Goal: Information Seeking & Learning: Check status

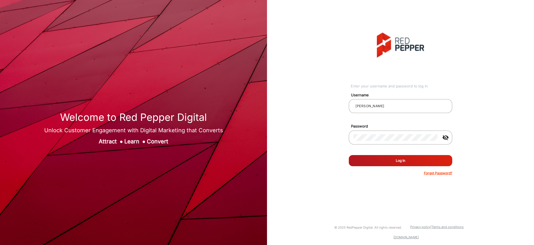
click at [396, 163] on button "Log In" at bounding box center [399, 160] width 103 height 11
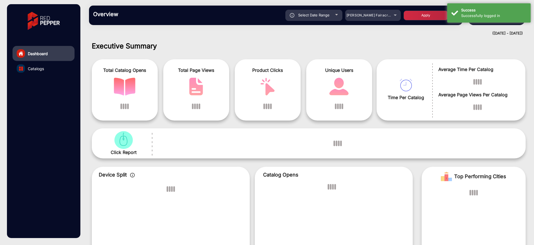
scroll to position [4, 0]
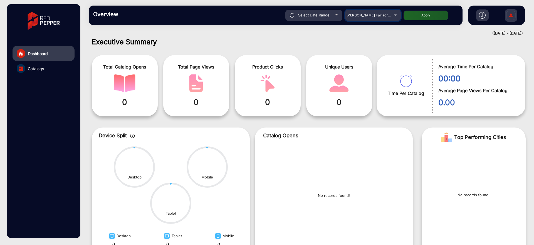
click at [376, 14] on span "[PERSON_NAME] Fairacre Farms" at bounding box center [373, 15] width 55 height 4
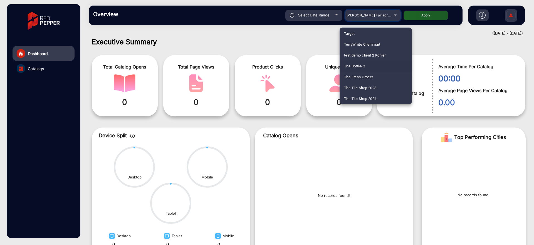
scroll to position [1627, 0]
click at [364, 101] on span "Thirsty Camel" at bounding box center [355, 98] width 23 height 11
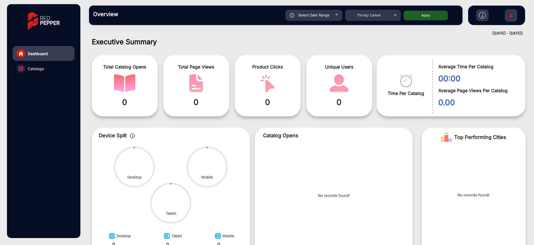
click at [320, 19] on div "Select Date Range" at bounding box center [313, 15] width 57 height 11
type input "[DATE]"
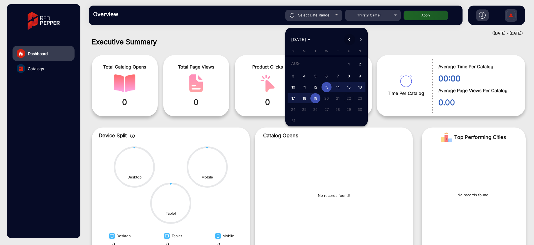
click at [351, 40] on span "Previous month" at bounding box center [349, 39] width 11 height 11
click at [338, 66] on span "1" at bounding box center [337, 64] width 10 height 11
type input "[DATE]"
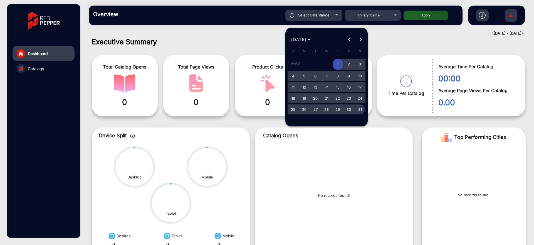
click at [360, 112] on span "31" at bounding box center [360, 109] width 10 height 10
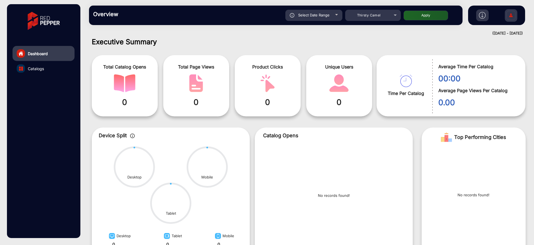
type input "[DATE]"
click at [421, 18] on button "Apply" at bounding box center [425, 16] width 44 height 10
type input "[DATE]"
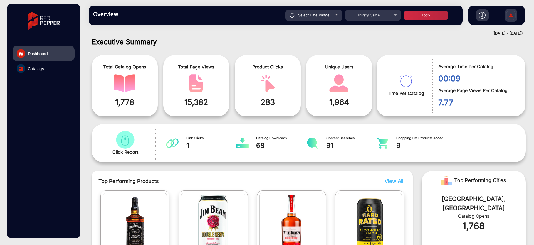
click at [329, 13] on div "Select Date Range" at bounding box center [313, 15] width 57 height 11
type input "[DATE]"
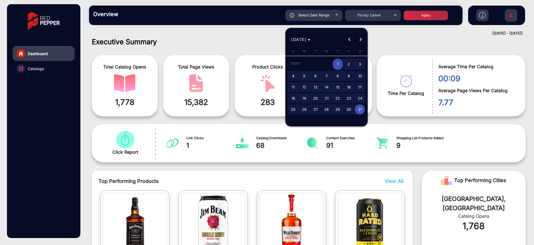
click at [363, 40] on span "Next month" at bounding box center [360, 39] width 11 height 11
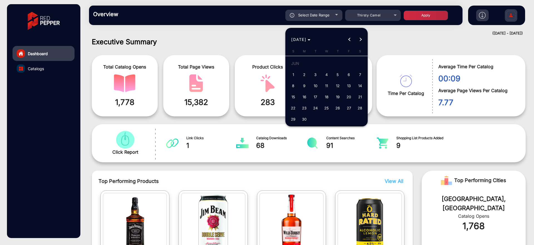
click at [295, 72] on span "1" at bounding box center [293, 74] width 10 height 10
type input "[DATE]"
click at [360, 40] on button "Next month" at bounding box center [360, 39] width 11 height 11
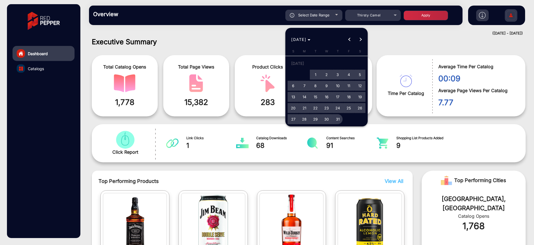
click at [336, 119] on span "31" at bounding box center [337, 119] width 10 height 10
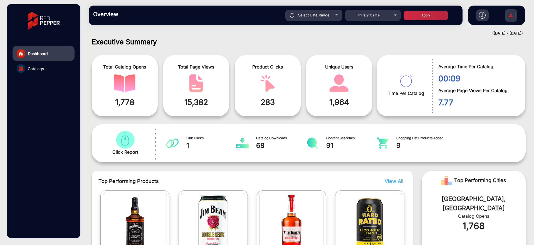
type input "[DATE]"
click at [437, 16] on button "Apply" at bounding box center [425, 16] width 44 height 10
type input "[DATE]"
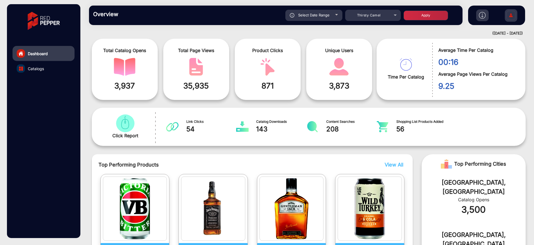
scroll to position [0, 0]
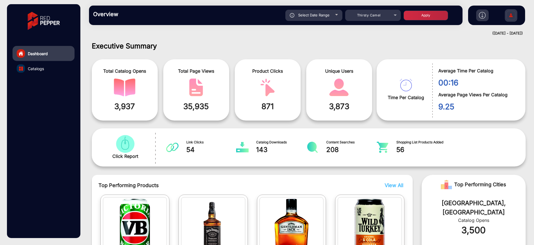
click at [50, 65] on link "Catalogs" at bounding box center [44, 68] width 62 height 15
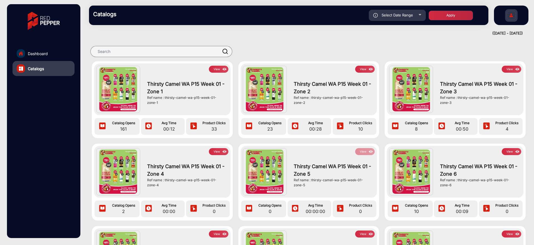
click at [223, 70] on img at bounding box center [224, 69] width 6 height 6
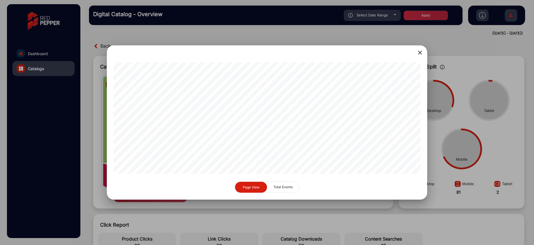
scroll to position [0, 342]
click at [454, 171] on div at bounding box center [267, 122] width 534 height 245
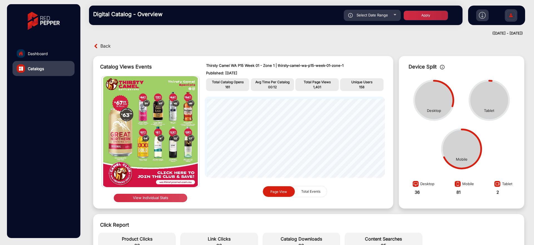
click at [467, 164] on circle at bounding box center [461, 148] width 41 height 41
click at [503, 100] on circle at bounding box center [489, 100] width 41 height 41
click at [500, 103] on circle at bounding box center [489, 100] width 41 height 41
click at [482, 126] on div "Desktop Mobile Tablet" at bounding box center [461, 124] width 120 height 97
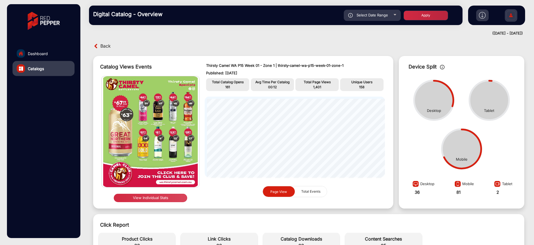
drag, startPoint x: 499, startPoint y: 109, endPoint x: 482, endPoint y: 113, distance: 16.8
click at [482, 113] on div "Tablet" at bounding box center [489, 100] width 42 height 42
click at [478, 138] on icon at bounding box center [461, 149] width 42 height 42
click at [498, 142] on div "Desktop Mobile Tablet" at bounding box center [461, 124] width 120 height 97
click at [474, 183] on div "Desktop 36 Mobile 81 Tablet 2" at bounding box center [461, 192] width 120 height 26
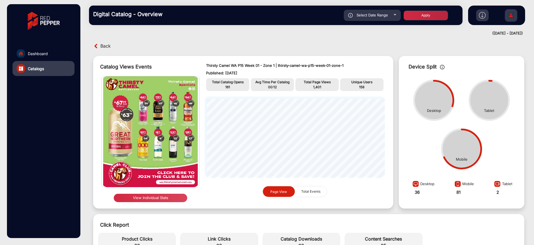
click at [470, 184] on div "Mobile" at bounding box center [463, 184] width 21 height 10
click at [504, 183] on div "Tablet" at bounding box center [502, 184] width 20 height 10
click at [420, 182] on div "Desktop" at bounding box center [422, 184] width 23 height 10
drag, startPoint x: 420, startPoint y: 182, endPoint x: 437, endPoint y: 182, distance: 16.7
click at [437, 182] on div "Desktop 36 Mobile 81 Tablet 2" at bounding box center [461, 192] width 120 height 26
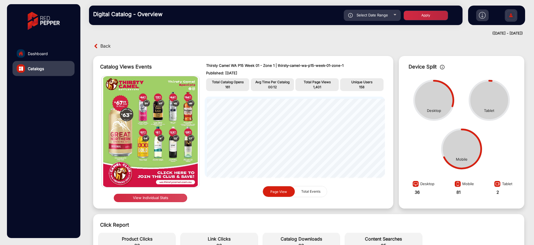
click at [419, 198] on div "36" at bounding box center [422, 196] width 23 height 15
click at [462, 163] on circle at bounding box center [461, 148] width 41 height 41
click at [437, 111] on div "Desktop" at bounding box center [434, 111] width 14 height 6
click at [444, 235] on div "Total Catalog opens 00 Overall Sessions 00 Avg Page Views Per Catalog 00 Total …" at bounding box center [308, 242] width 425 height 24
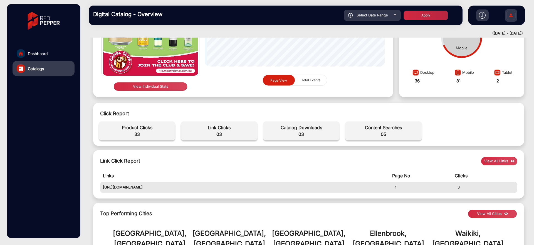
click at [504, 157] on button "View All Links" at bounding box center [499, 161] width 36 height 8
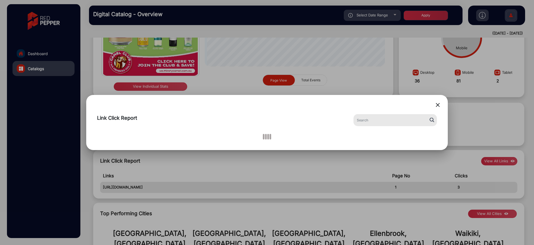
click at [480, 182] on div at bounding box center [267, 122] width 534 height 245
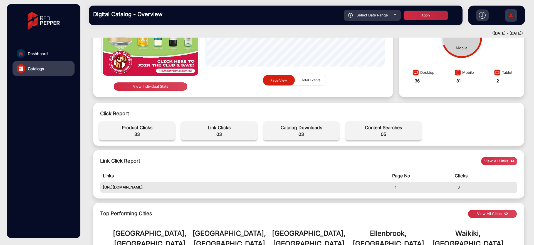
click at [477, 175] on td "Clicks" at bounding box center [485, 175] width 63 height 12
click at [445, 215] on div "Top Performing Cities View All Cities" at bounding box center [308, 213] width 417 height 8
click at [427, 179] on td "Page No" at bounding box center [423, 175] width 63 height 12
click at [396, 181] on td "Page No" at bounding box center [423, 175] width 63 height 12
click at [303, 130] on span "Catalog Downloads" at bounding box center [301, 127] width 71 height 7
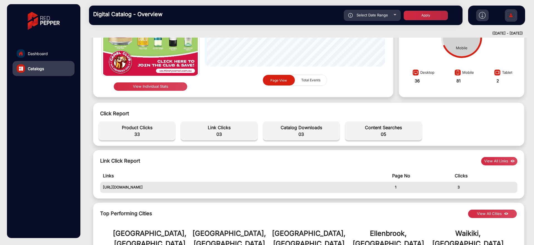
click at [304, 140] on div "Total Catalog opens 00 Overall Sessions 00 Avg Page Views Per Catalog 00 Total …" at bounding box center [308, 130] width 425 height 24
click at [173, 87] on button "View Individual Stats" at bounding box center [150, 86] width 73 height 8
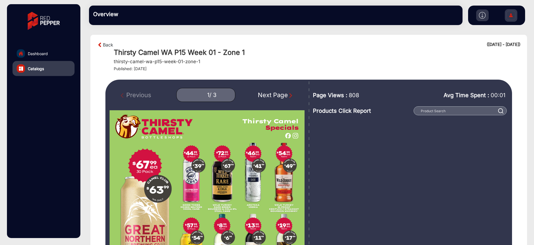
click at [226, 97] on div "1 / 3" at bounding box center [205, 95] width 59 height 14
click at [104, 44] on link "Back" at bounding box center [108, 44] width 10 height 7
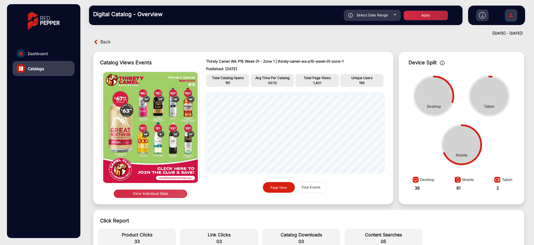
scroll to position [115, 0]
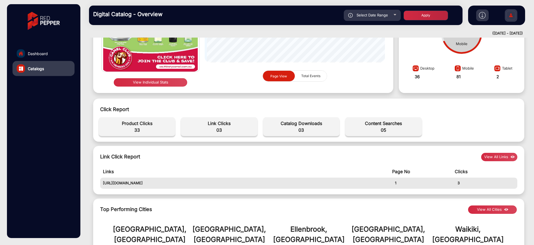
click at [500, 158] on button "View All Links" at bounding box center [499, 157] width 36 height 8
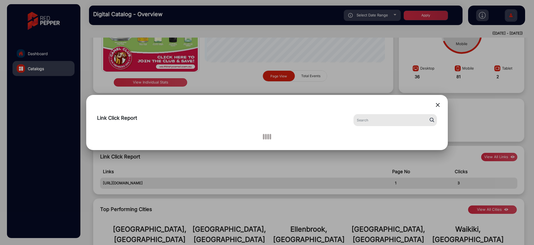
click at [438, 104] on mat-icon "close" at bounding box center [437, 104] width 7 height 7
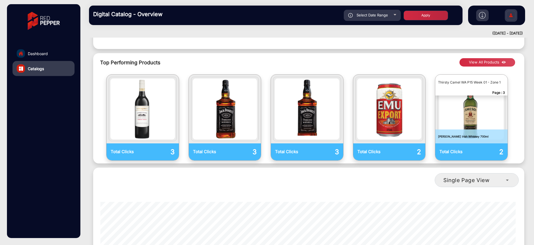
scroll to position [226, 0]
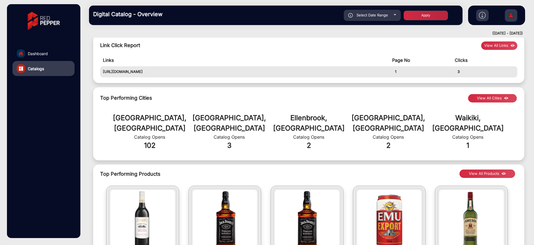
click at [484, 169] on button "View All Products" at bounding box center [487, 173] width 56 height 8
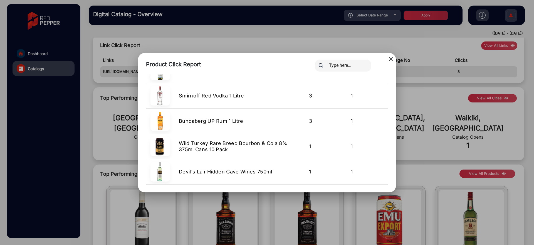
scroll to position [410, 0]
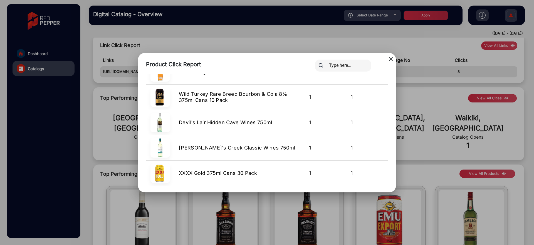
click at [392, 64] on div "close Product Click Report Product Product Name Page No Clicks Goundrey Homeste…" at bounding box center [266, 122] width 253 height 126
click at [391, 61] on div at bounding box center [351, 65] width 81 height 12
click at [389, 59] on div at bounding box center [351, 65] width 81 height 12
click at [391, 58] on mat-icon "close" at bounding box center [390, 59] width 7 height 7
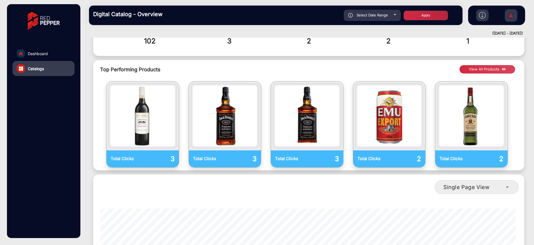
scroll to position [338, 0]
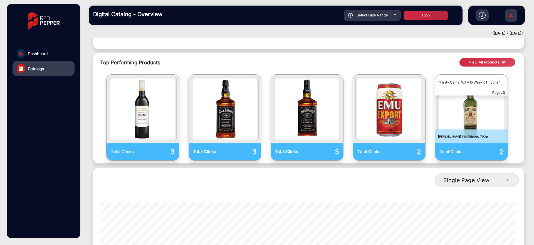
click at [473, 58] on button "View All Products" at bounding box center [487, 62] width 56 height 8
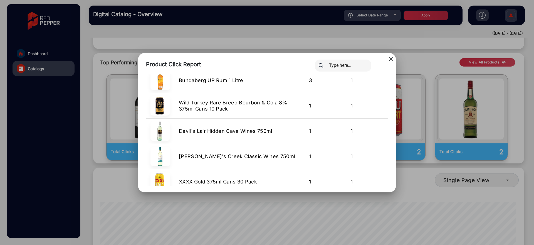
scroll to position [410, 0]
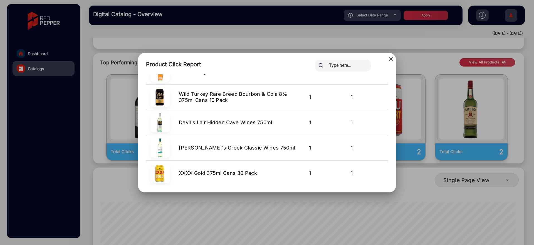
click at [467, 169] on div at bounding box center [267, 122] width 534 height 245
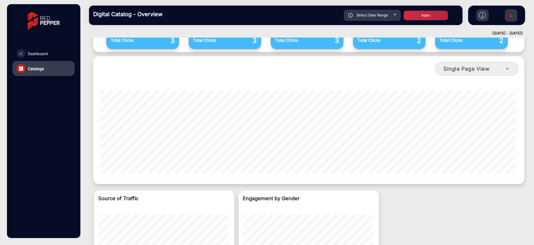
scroll to position [338, 0]
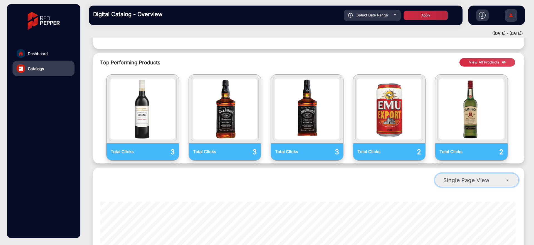
click at [497, 176] on div "Single Page View" at bounding box center [474, 179] width 63 height 7
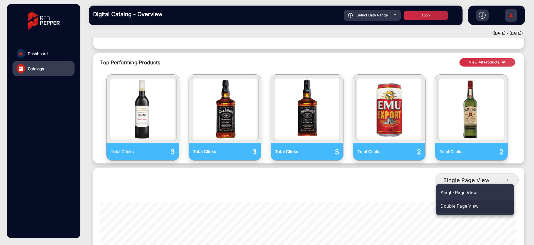
click at [467, 203] on span "Double Page View" at bounding box center [459, 206] width 38 height 7
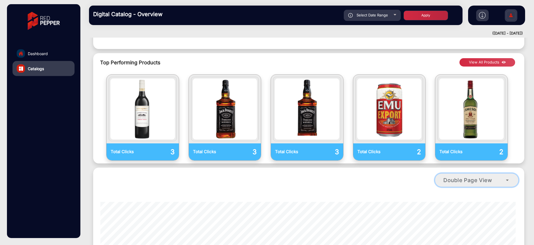
click at [464, 175] on mat-select "Double Page View" at bounding box center [476, 180] width 84 height 14
click at [465, 176] on span "Double Page View" at bounding box center [467, 179] width 49 height 7
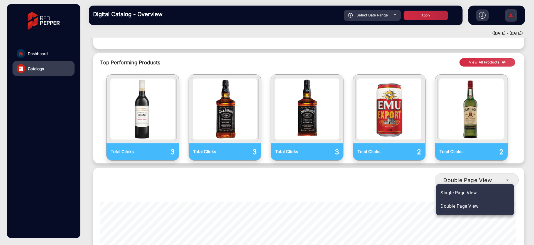
click at [462, 192] on span "Single Page View" at bounding box center [458, 192] width 36 height 7
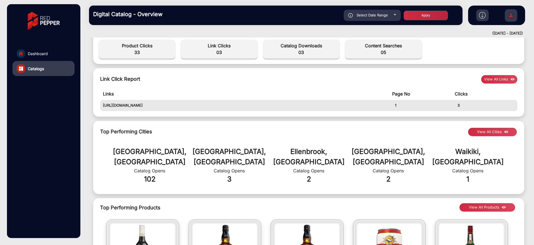
scroll to position [0, 0]
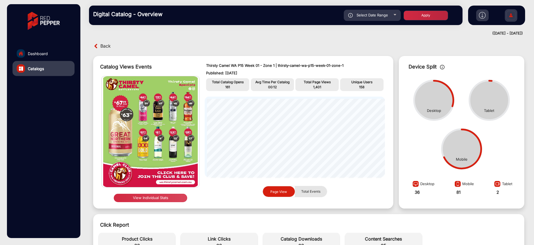
click at [312, 191] on span "Total Events" at bounding box center [311, 191] width 26 height 11
click at [275, 193] on span "Page View" at bounding box center [278, 191] width 23 height 11
click at [177, 194] on button "View Individual Stats" at bounding box center [150, 197] width 73 height 8
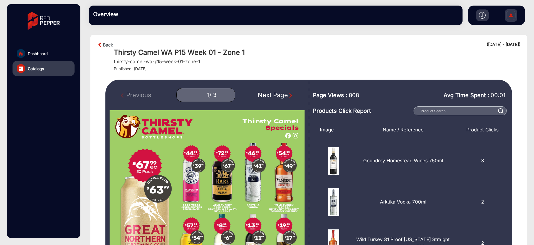
click at [263, 92] on div "Next Page" at bounding box center [276, 94] width 36 height 9
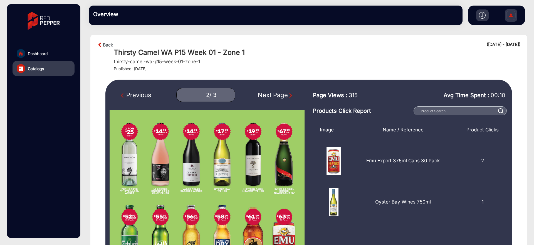
click at [263, 94] on div "Next Page" at bounding box center [276, 94] width 36 height 9
type input "3"
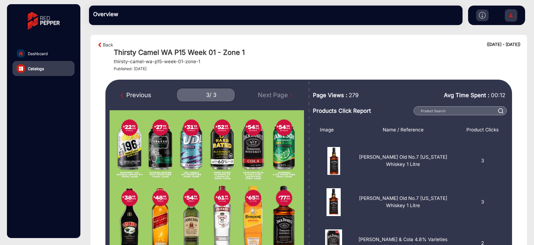
click at [263, 94] on div "Previous 3 / 3 Next Page" at bounding box center [206, 95] width 195 height 14
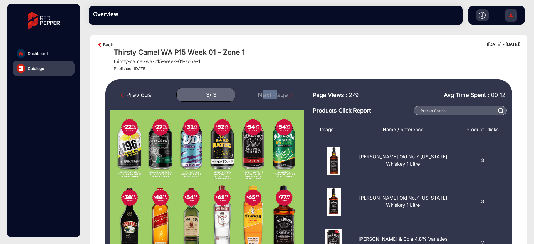
click at [109, 44] on link "Back" at bounding box center [108, 44] width 10 height 7
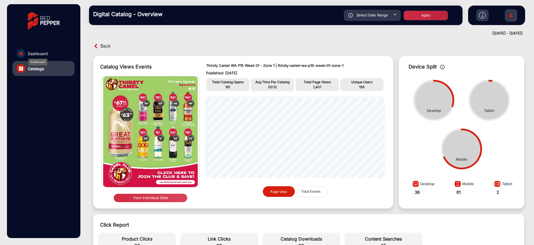
click at [33, 54] on span "Dashboard" at bounding box center [38, 54] width 20 height 6
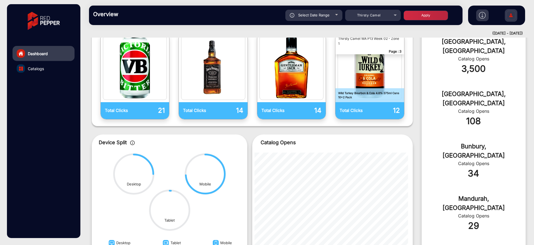
scroll to position [215, 0]
